Goal: Find specific page/section: Find specific page/section

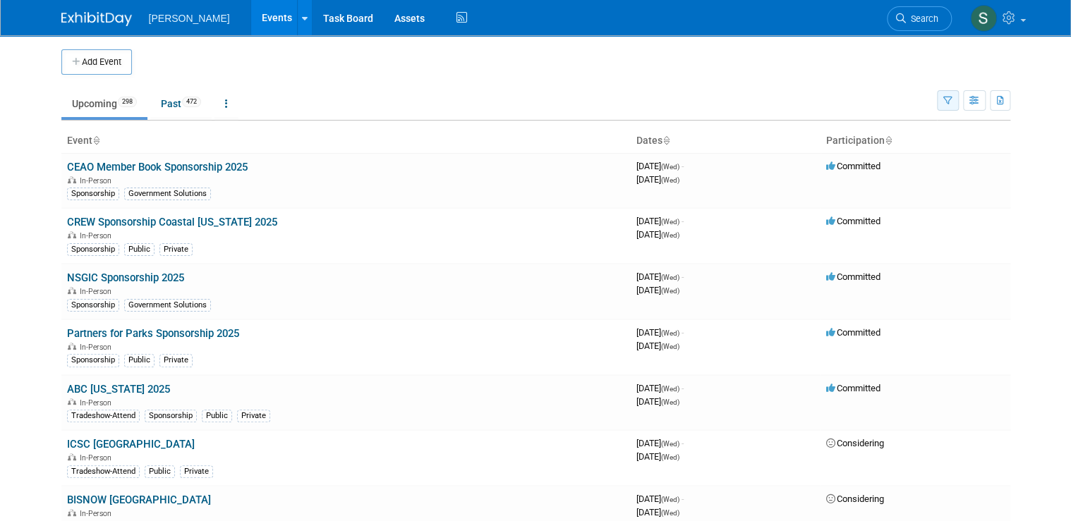
click at [951, 99] on button "button" at bounding box center [948, 100] width 22 height 20
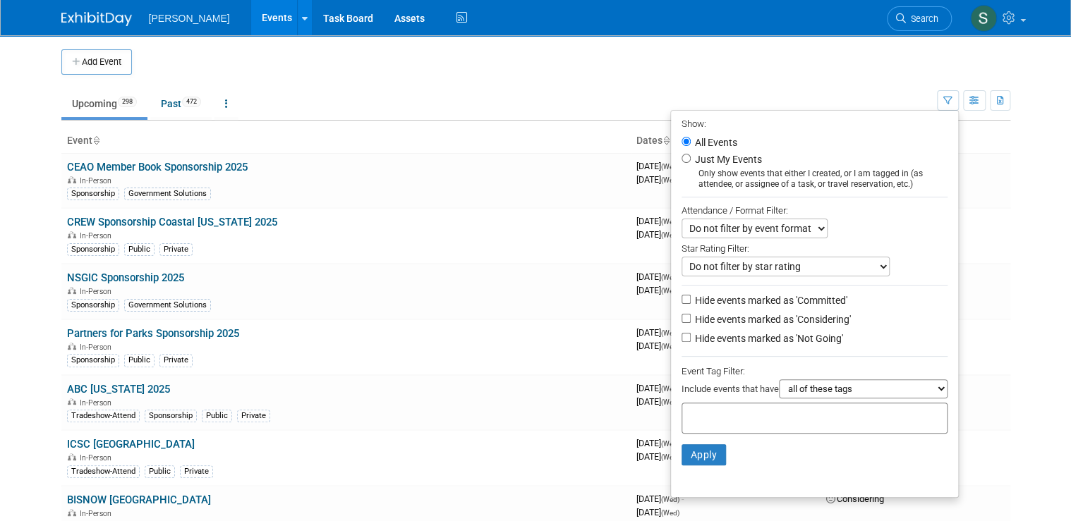
click at [835, 420] on div at bounding box center [814, 418] width 266 height 31
type input "["
type input "pr"
click at [798, 451] on div "Private" at bounding box center [781, 445] width 197 height 20
type input "Private"
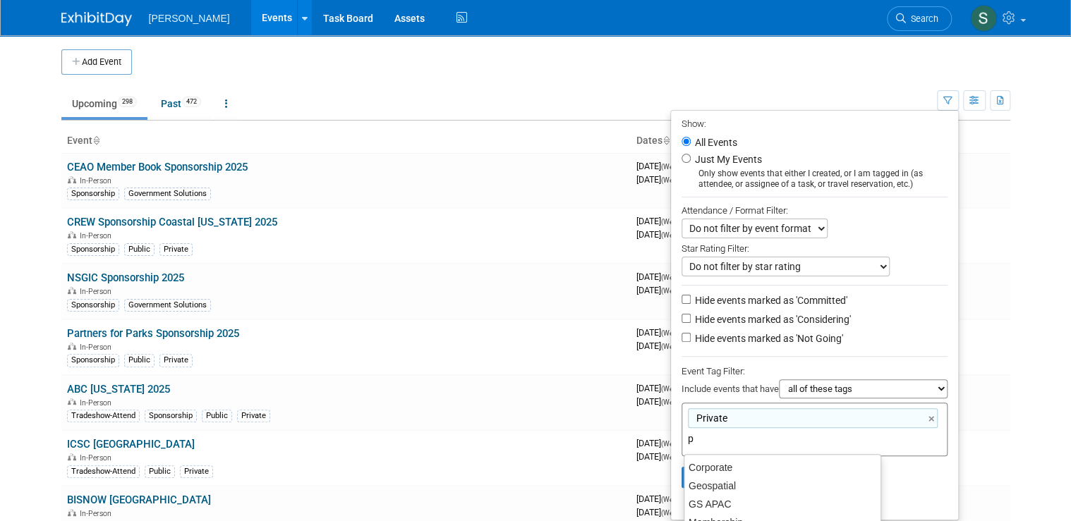
type input "pu"
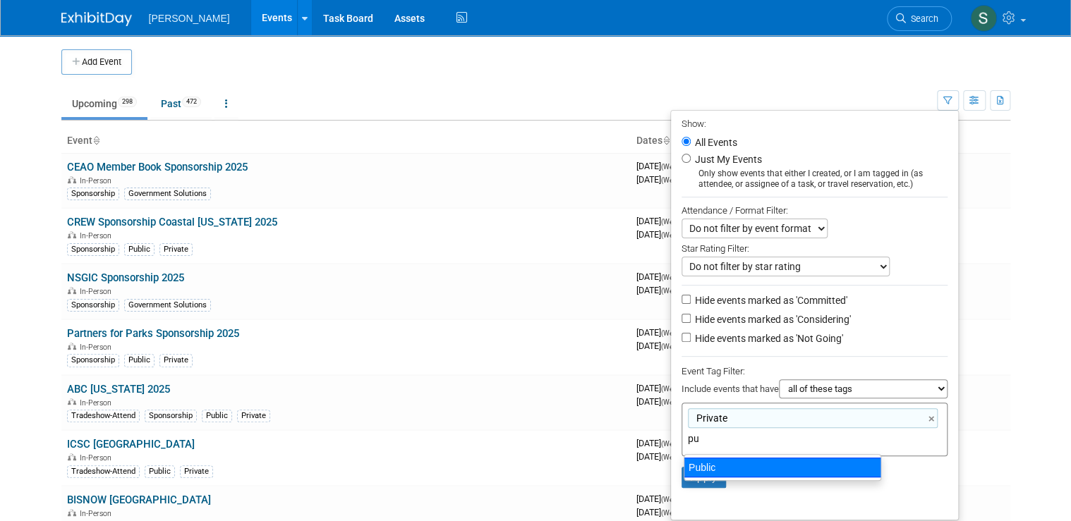
drag, startPoint x: 753, startPoint y: 473, endPoint x: 731, endPoint y: 482, distance: 23.4
click at [747, 474] on div "Public" at bounding box center [781, 468] width 197 height 20
type input "Private, Public"
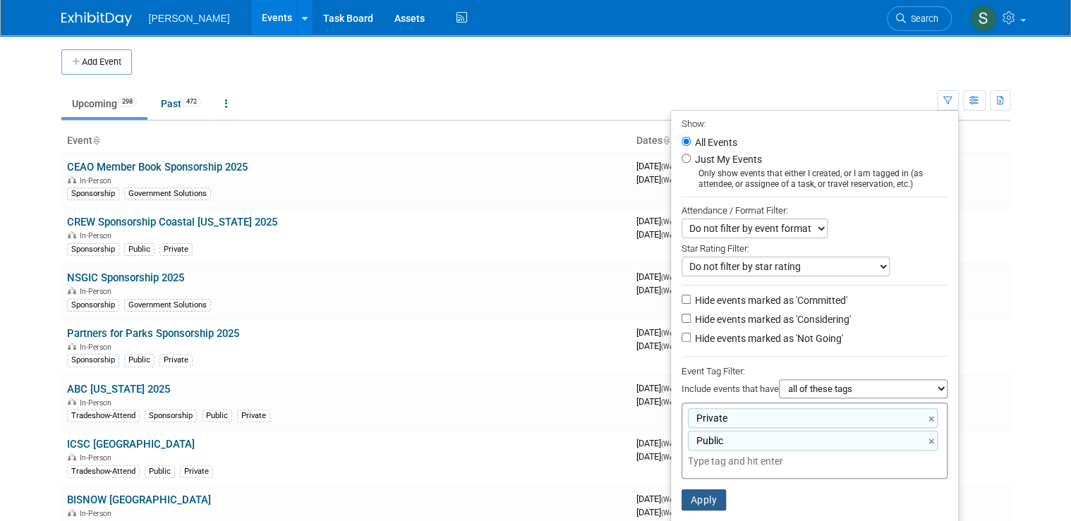
click at [702, 499] on button "Apply" at bounding box center [703, 499] width 45 height 21
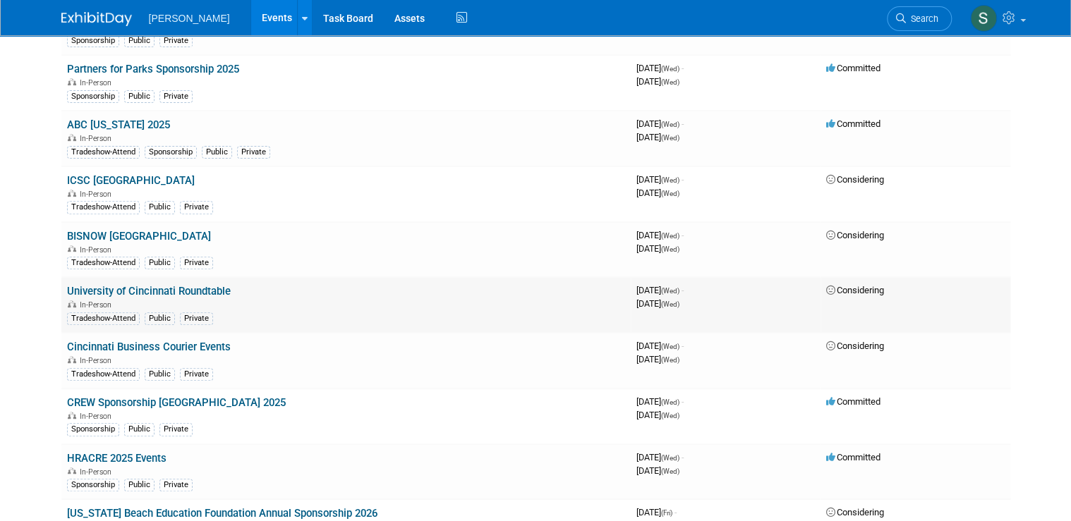
scroll to position [169, 0]
